Goal: Information Seeking & Learning: Learn about a topic

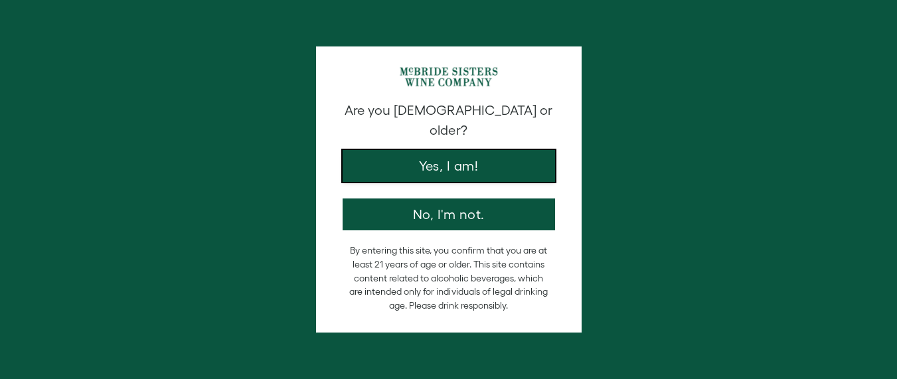
drag, startPoint x: 369, startPoint y: 154, endPoint x: 374, endPoint y: 137, distance: 17.9
click at [370, 150] on button "Yes, I am!" at bounding box center [449, 166] width 212 height 32
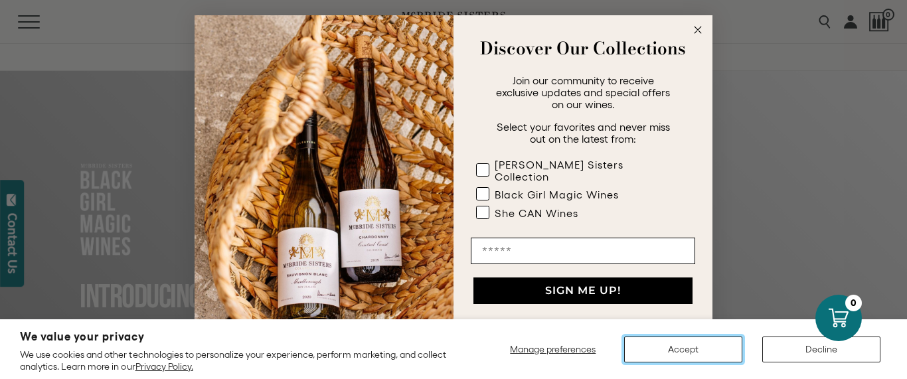
click at [697, 350] on button "Accept" at bounding box center [683, 350] width 118 height 26
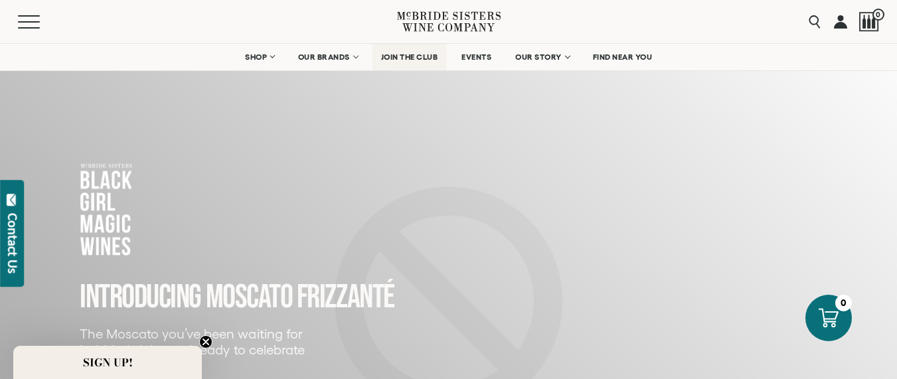
click at [418, 60] on span "JOIN THE CLUB" at bounding box center [409, 56] width 57 height 9
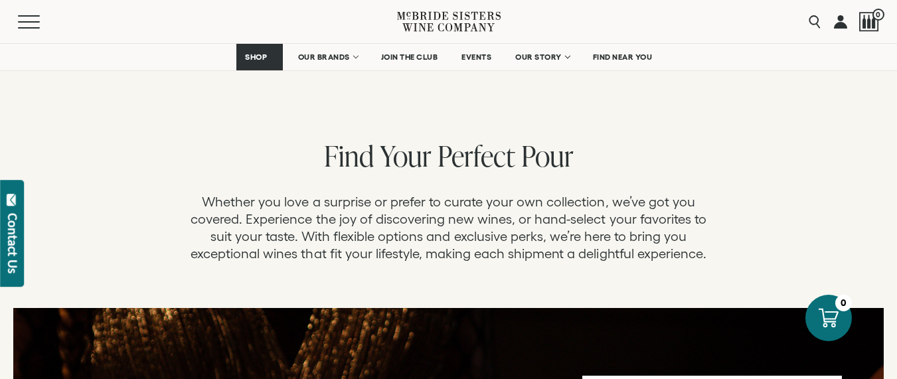
scroll to position [331, 0]
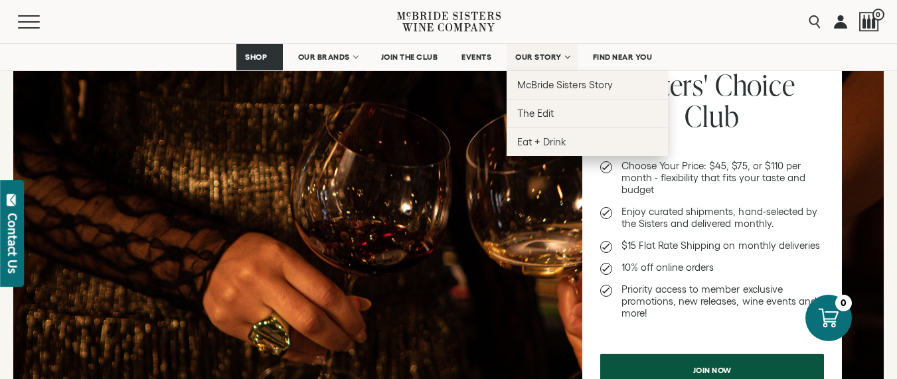
click at [561, 52] on link "OUR STORY" at bounding box center [541, 57] width 71 height 27
